Goal: Find specific page/section: Find specific page/section

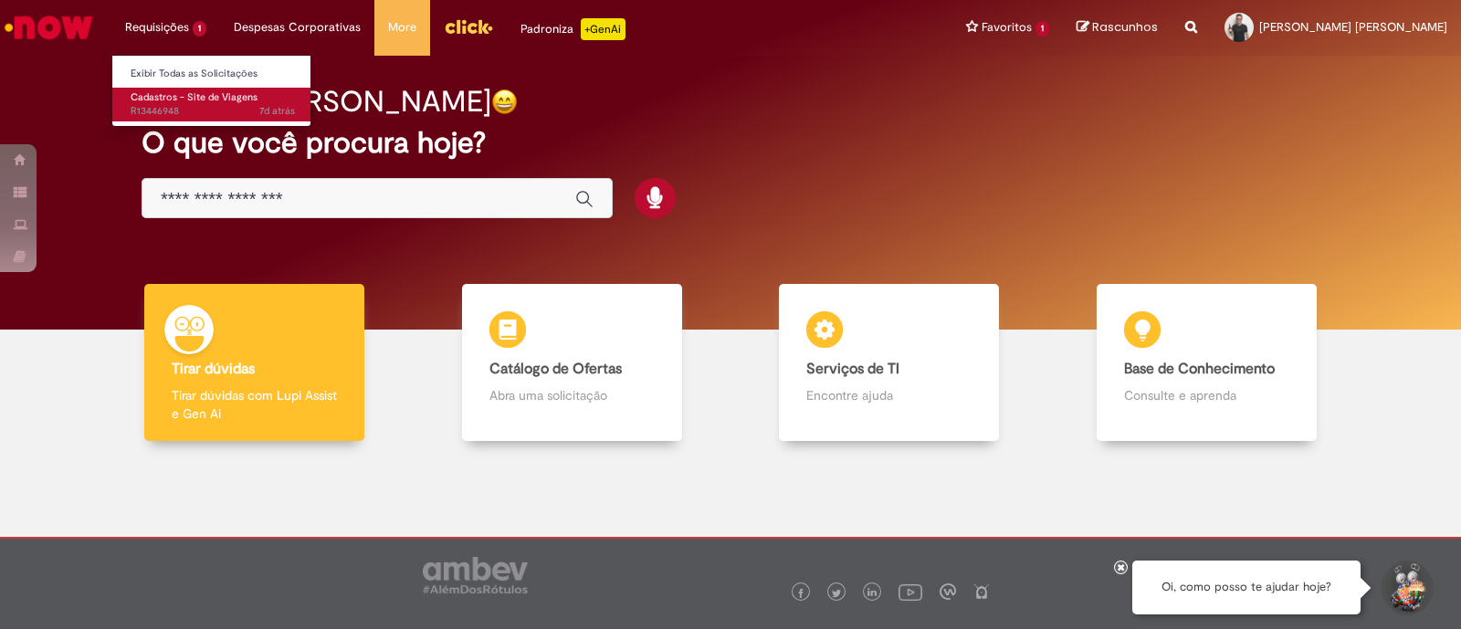
click at [176, 121] on link "Cadastros - Site de Viagens 7d atrás 7 dias atrás R13446948" at bounding box center [212, 105] width 201 height 34
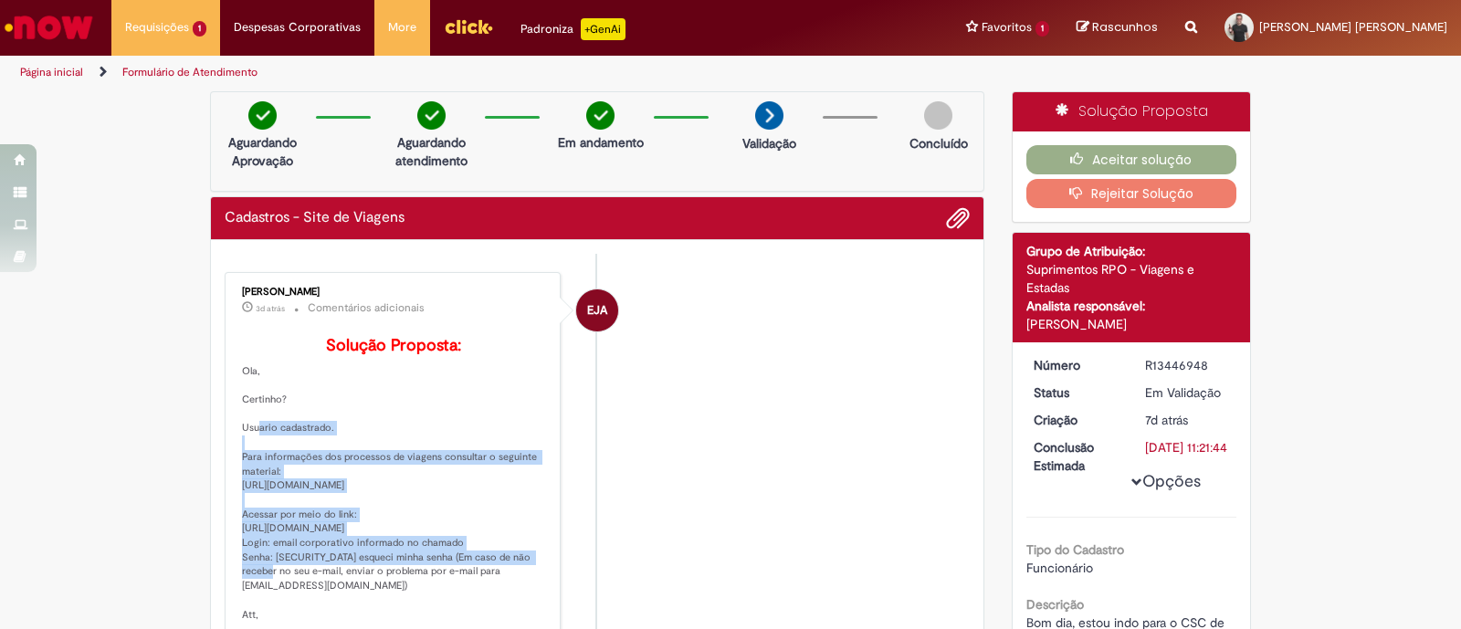
drag, startPoint x: 302, startPoint y: 458, endPoint x: 237, endPoint y: 449, distance: 65.5
click at [242, 449] on p "Solução Proposta: Ola, Certinho? Usuario cadastrado. Para informações dos proce…" at bounding box center [394, 479] width 304 height 285
click at [279, 517] on p "Solução Proposta: Ola, Certinho? Usuario cadastrado. Para informações dos proce…" at bounding box center [394, 479] width 304 height 285
drag, startPoint x: 311, startPoint y: 556, endPoint x: 222, endPoint y: 513, distance: 99.3
click at [230, 513] on div "[PERSON_NAME] 3d atrás 3 dias atrás Comentários adicionais Solução Proposta: Ol…" at bounding box center [392, 455] width 325 height 354
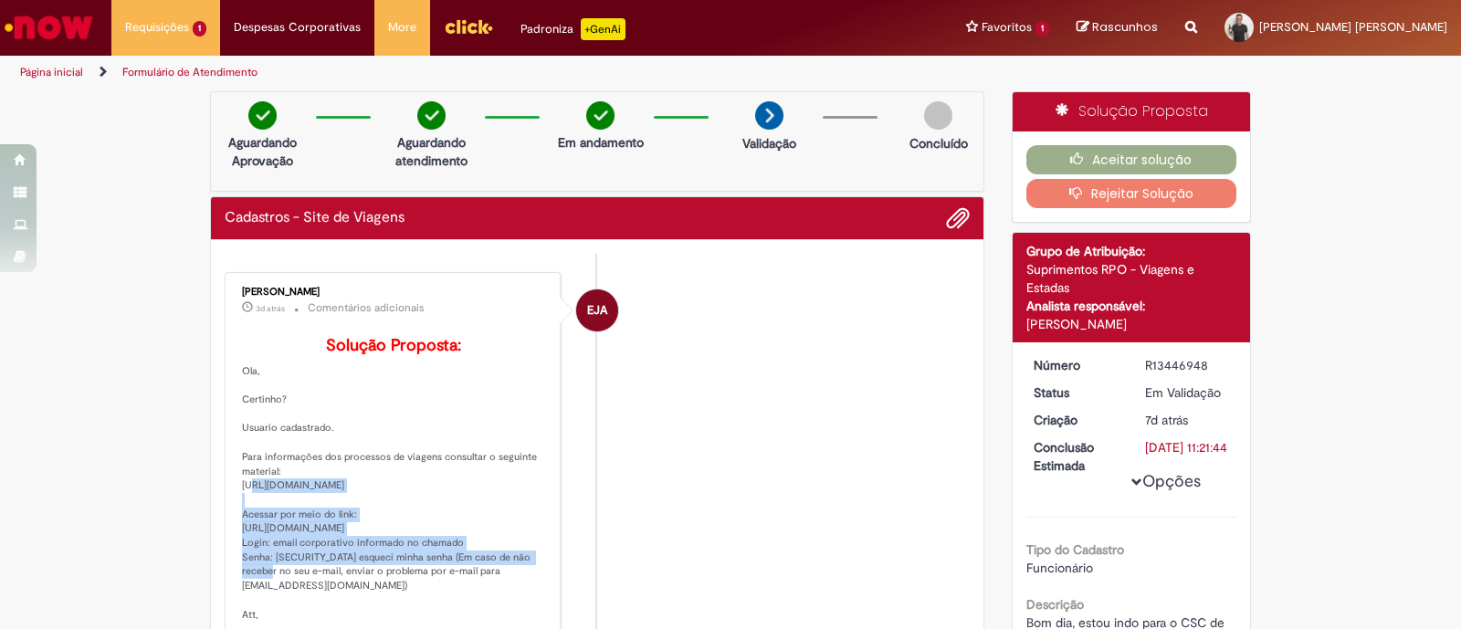
copy p "[URL][DOMAIN_NAME]"
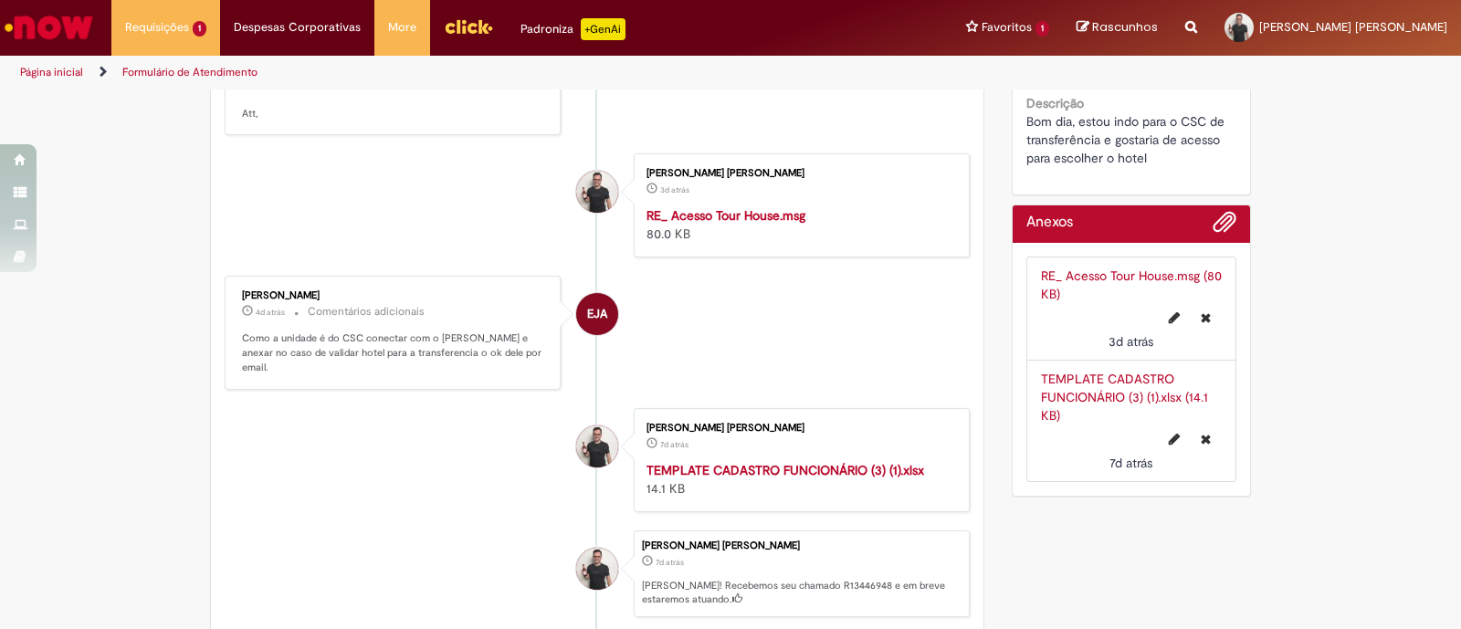
scroll to position [387, 0]
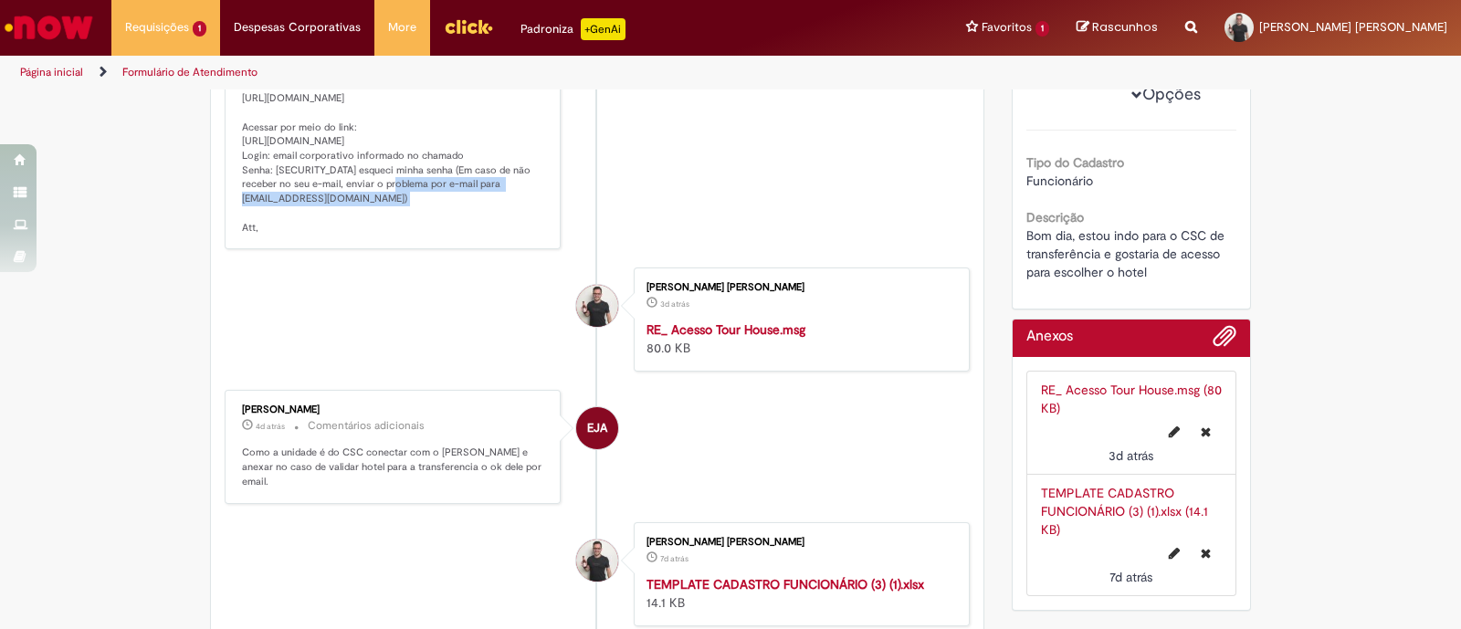
drag, startPoint x: 231, startPoint y: 212, endPoint x: 479, endPoint y: 216, distance: 247.5
click at [479, 216] on div "[PERSON_NAME] 3d atrás 3 dias atrás Comentários adicionais Solução Proposta: Ol…" at bounding box center [392, 67] width 325 height 354
copy p "[URL][DOMAIN_NAME]"
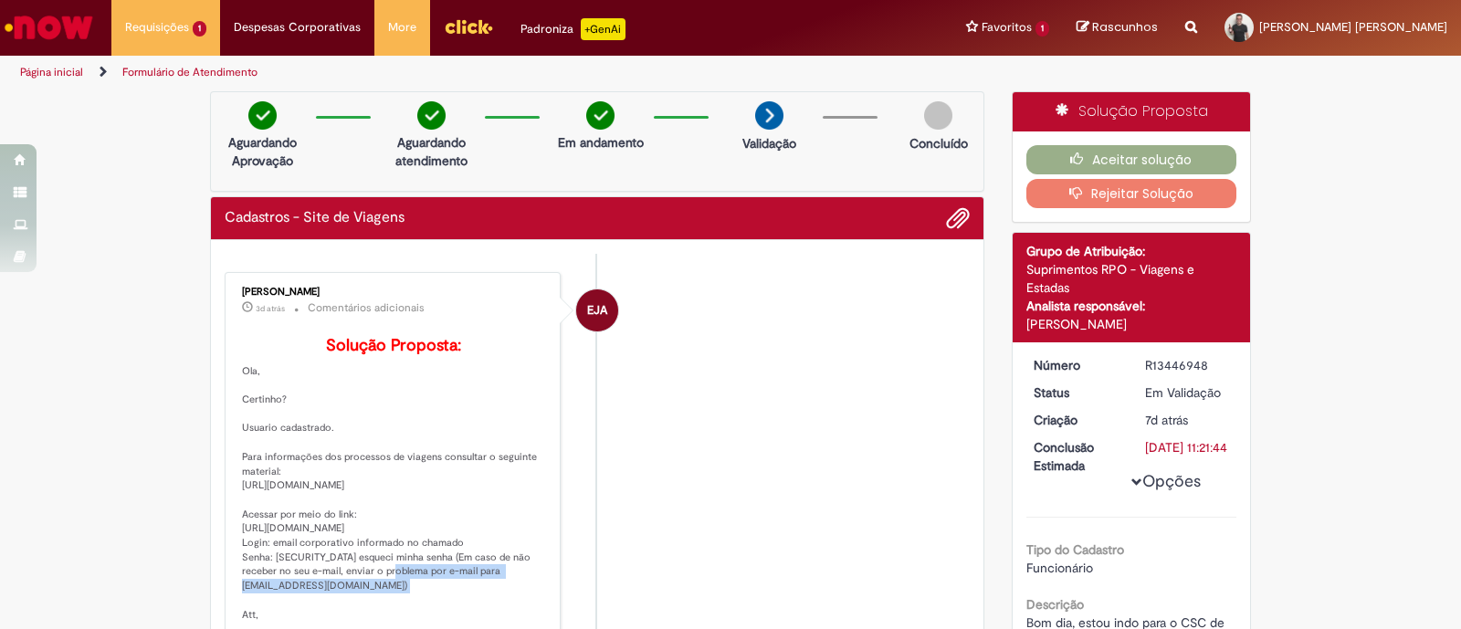
scroll to position [113, 0]
